Goal: Book appointment/travel/reservation

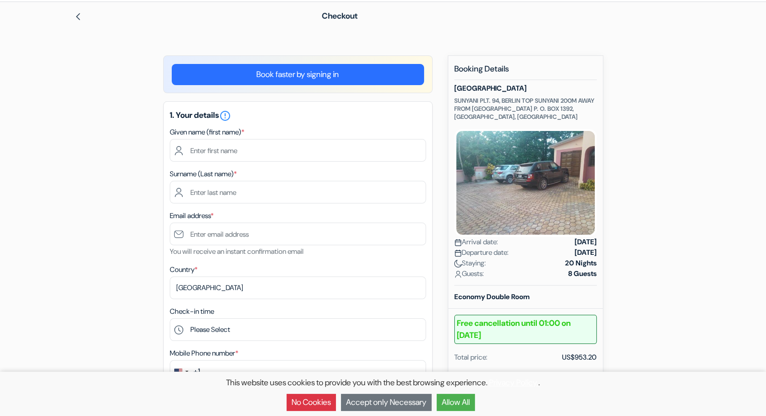
scroll to position [38, 0]
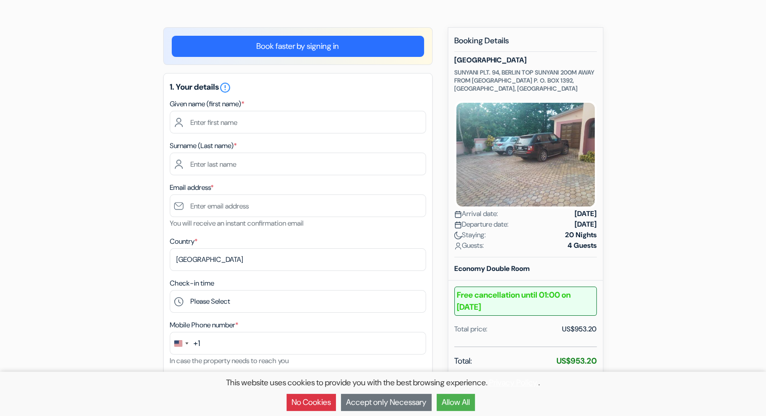
scroll to position [64, 0]
